Goal: Task Accomplishment & Management: Manage account settings

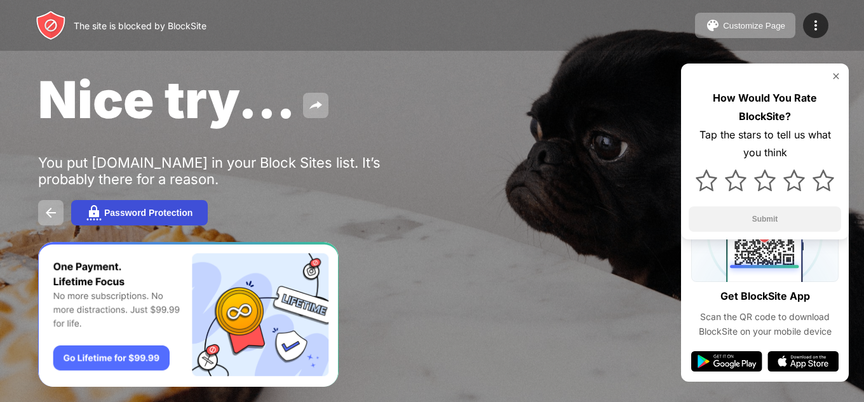
click at [140, 215] on div "Password Protection" at bounding box center [148, 213] width 88 height 10
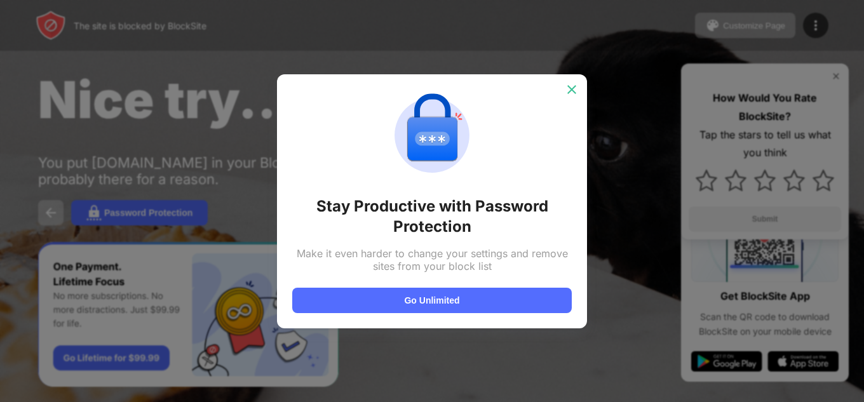
click at [572, 90] on img at bounding box center [571, 89] width 13 height 13
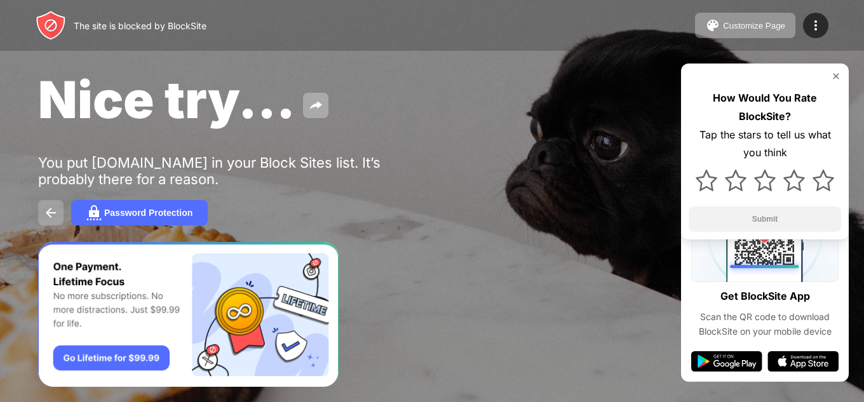
click at [53, 208] on img at bounding box center [50, 212] width 15 height 15
